Goal: Information Seeking & Learning: Learn about a topic

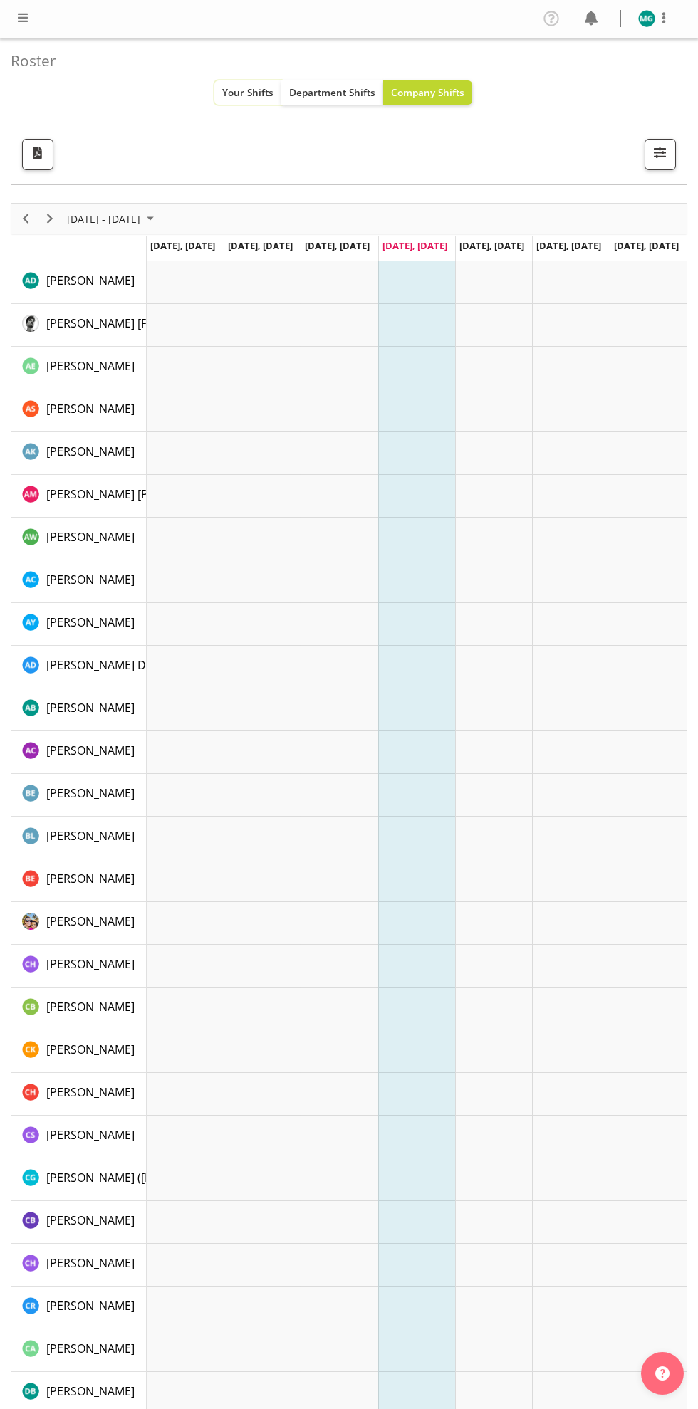
click at [245, 92] on span "Your Shifts" at bounding box center [247, 92] width 51 height 14
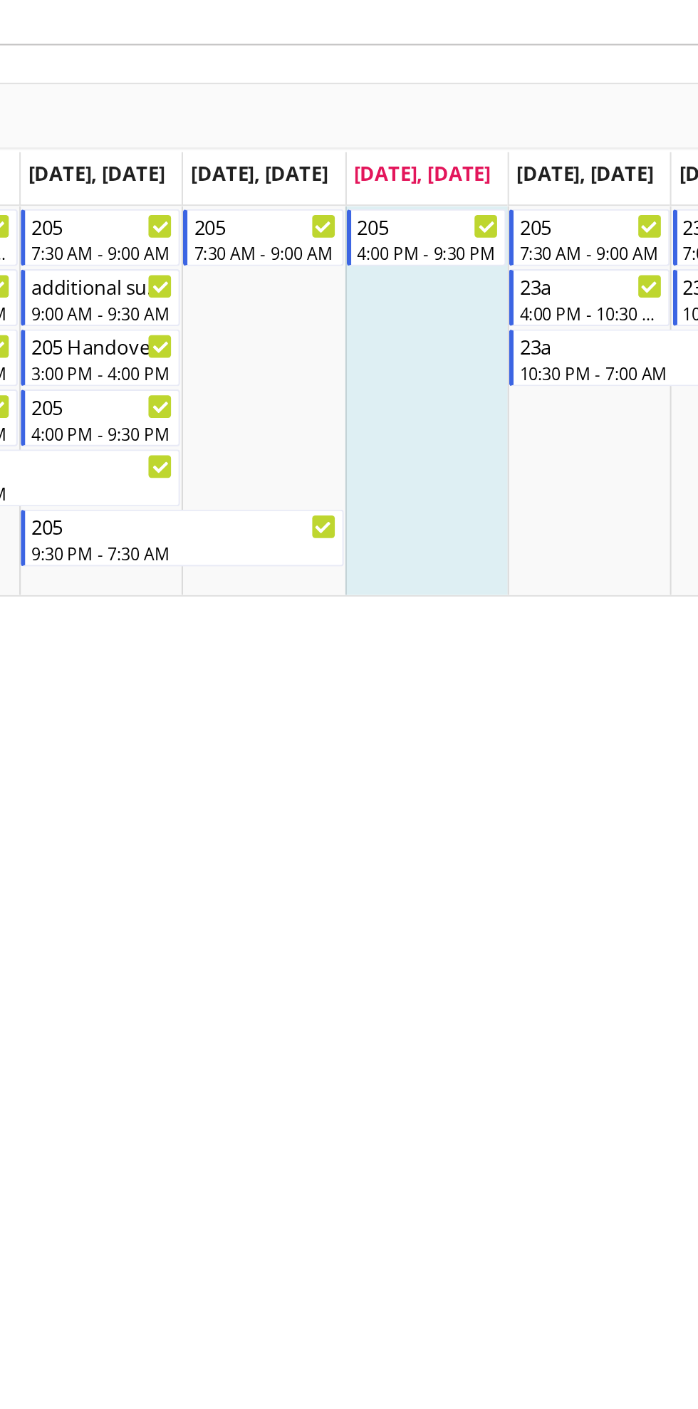
click at [530, 776] on div "Profile Log Out Roster Your Shifts Department Shifts Company Shifts All Locatio…" at bounding box center [349, 704] width 698 height 1409
click at [529, 779] on div "Profile Log Out Roster Your Shifts Department Shifts Company Shifts All Locatio…" at bounding box center [349, 704] width 698 height 1409
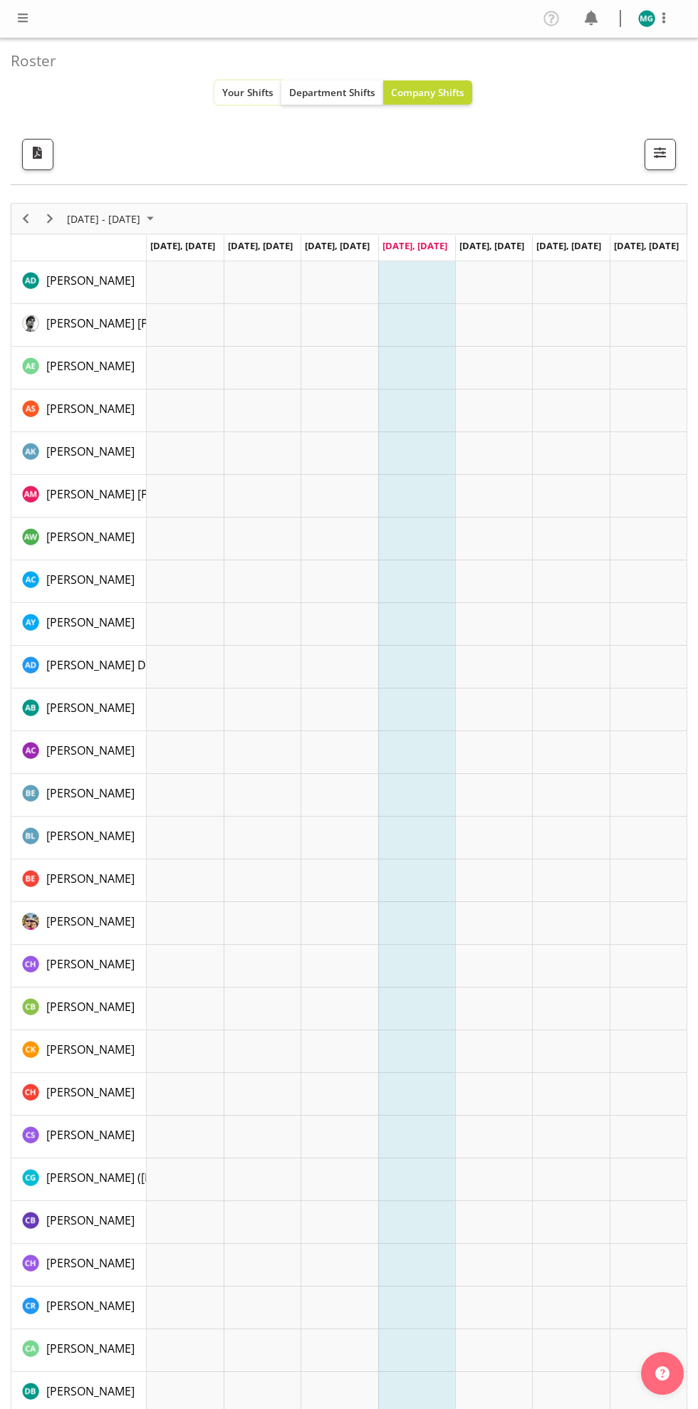
click at [231, 103] on button "Your Shifts" at bounding box center [247, 92] width 67 height 24
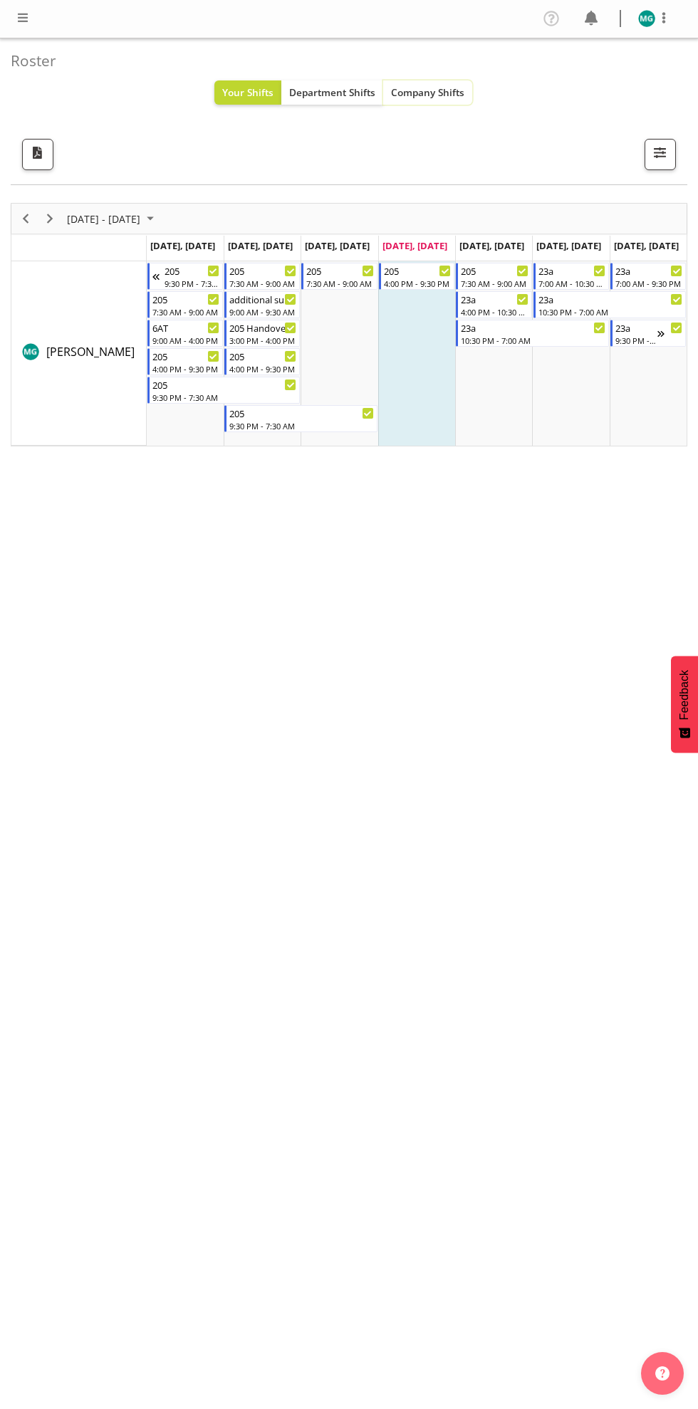
click at [451, 88] on span "Company Shifts" at bounding box center [427, 92] width 73 height 14
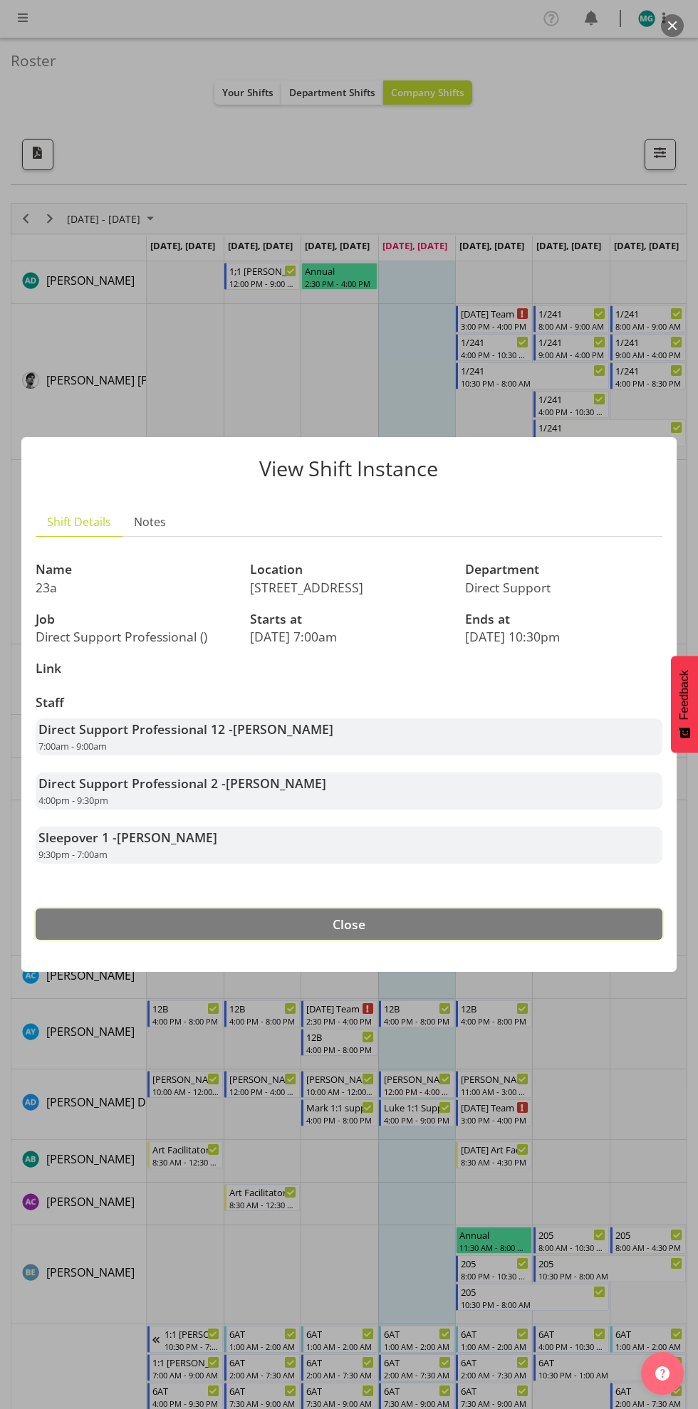
click at [545, 916] on button "Close" at bounding box center [349, 924] width 627 height 31
